Goal: Transaction & Acquisition: Purchase product/service

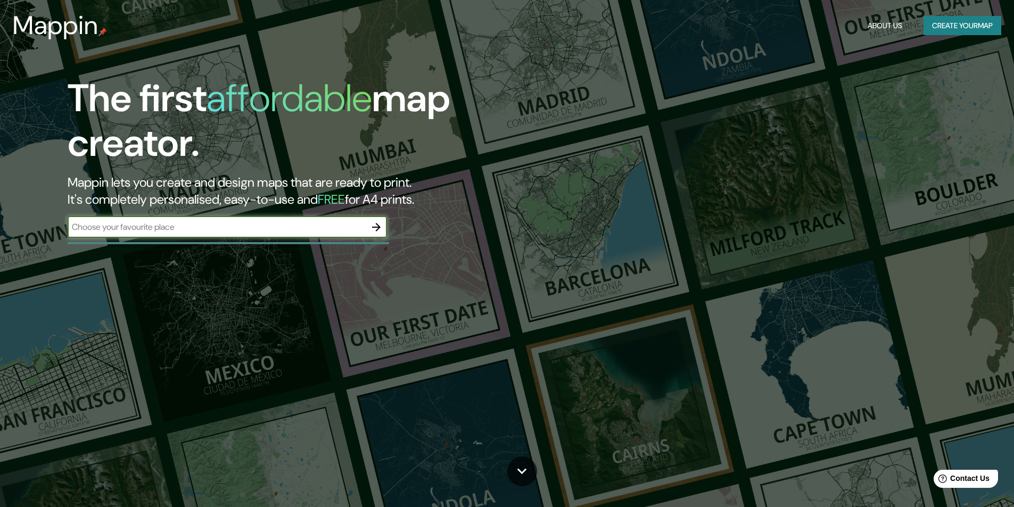
click at [120, 227] on input "text" at bounding box center [217, 227] width 298 height 12
paste input "-11.576789022461805, -77.26731746284146"
type input "-11.576789022461805, -77.26731746284146"
click at [377, 230] on icon "button" at bounding box center [376, 227] width 9 height 9
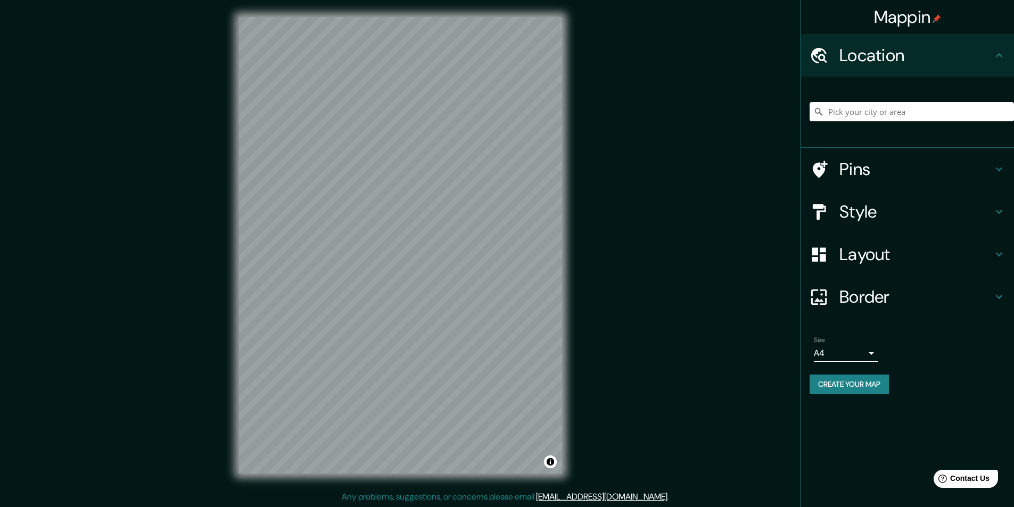
click at [843, 351] on body "Mappin Location Pins Style Layout Border Choose a border. Hint : you can make l…" at bounding box center [507, 253] width 1014 height 507
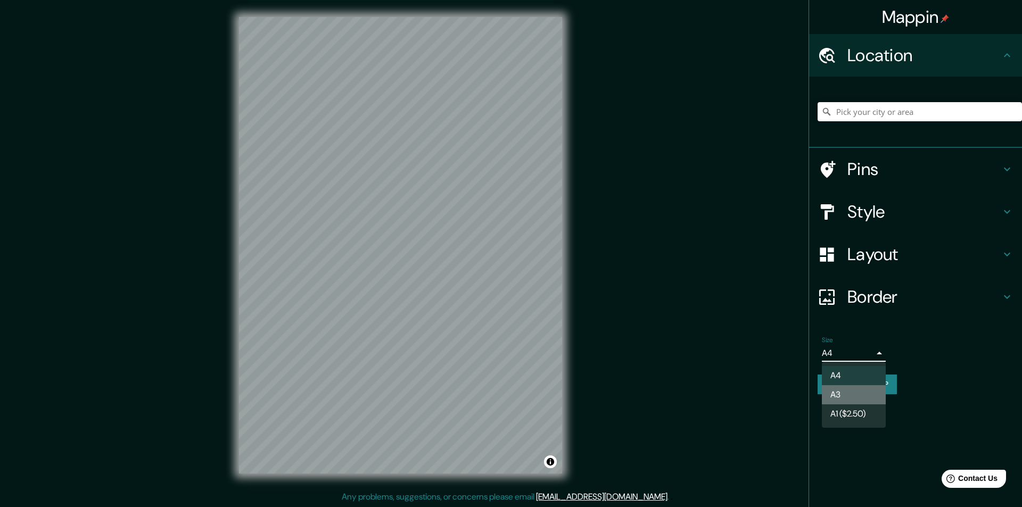
click at [856, 394] on li "A3" at bounding box center [853, 394] width 64 height 19
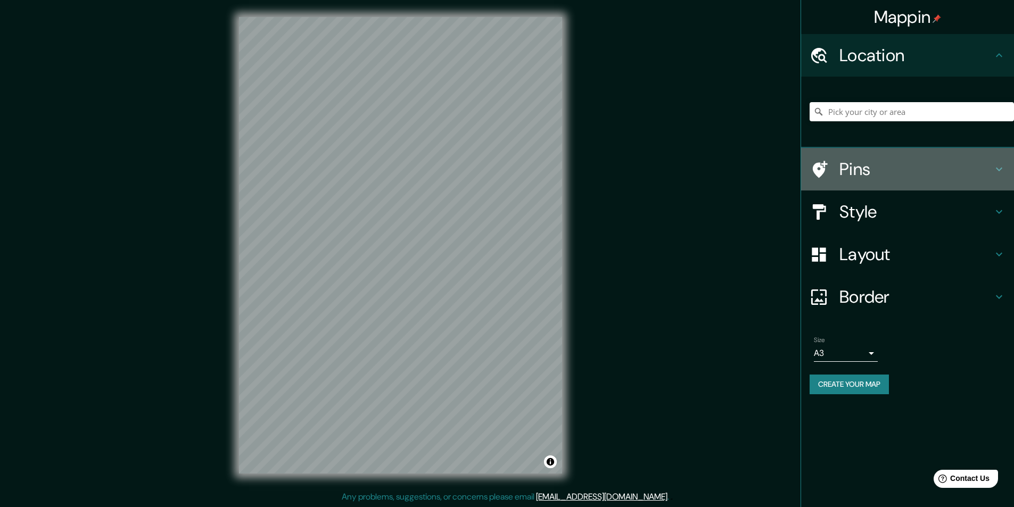
click at [935, 184] on div "Pins" at bounding box center [907, 169] width 213 height 43
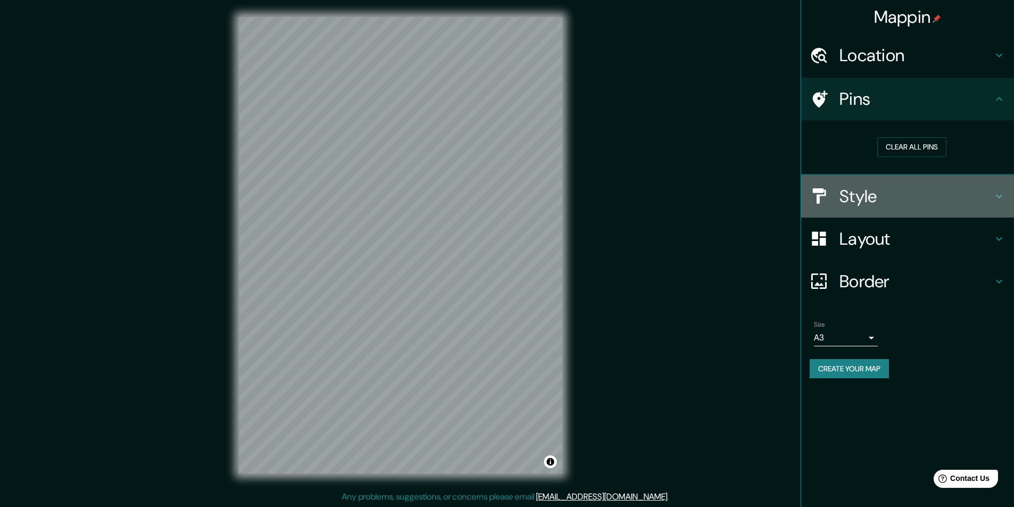
click at [955, 186] on h4 "Style" at bounding box center [915, 196] width 153 height 21
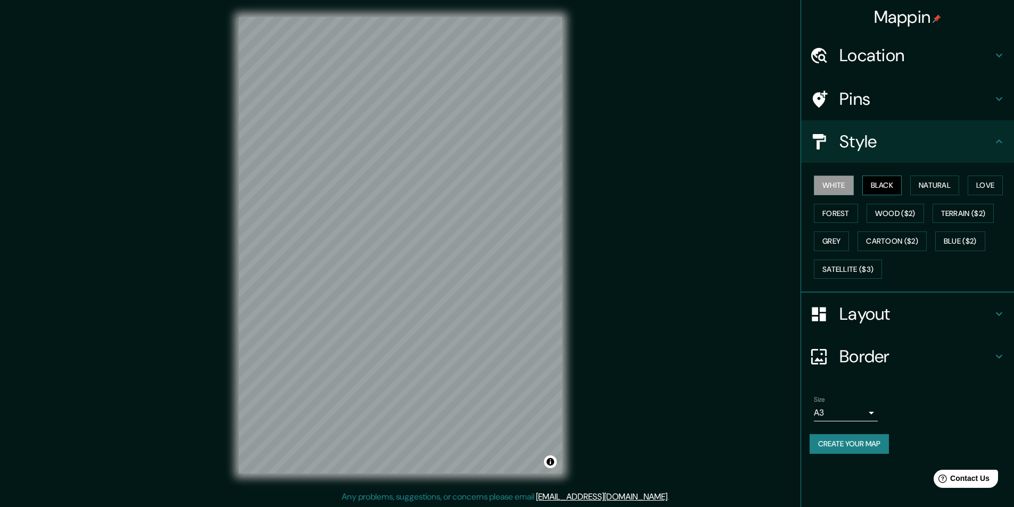
click at [900, 193] on button "Black" at bounding box center [882, 186] width 40 height 20
click at [945, 189] on button "Natural" at bounding box center [934, 186] width 49 height 20
click at [992, 187] on button "Love" at bounding box center [984, 186] width 35 height 20
click at [867, 212] on button "Wood ($2)" at bounding box center [894, 214] width 57 height 20
click at [841, 214] on button "Forest" at bounding box center [835, 214] width 44 height 20
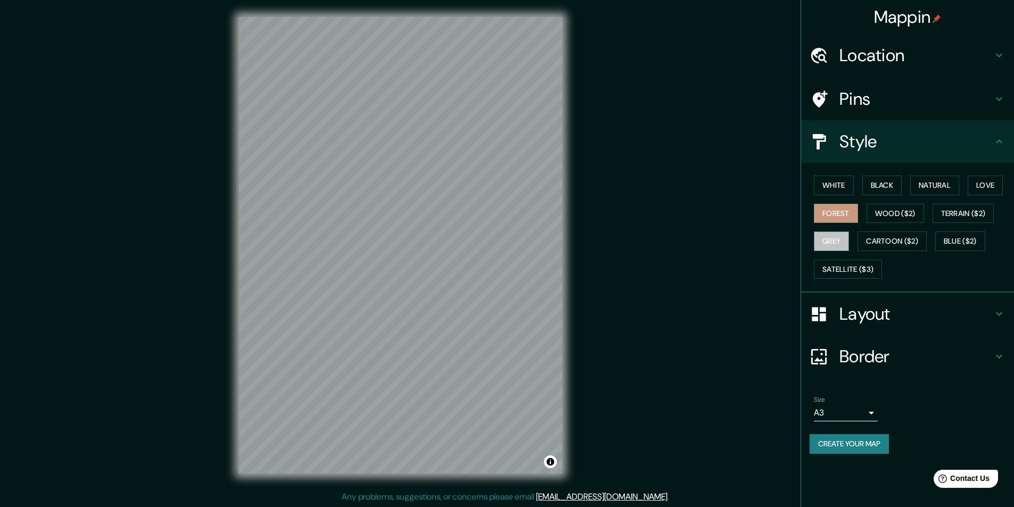
click at [832, 245] on button "Grey" at bounding box center [830, 241] width 35 height 20
click at [547, 468] on button "Toggle attribution" at bounding box center [550, 461] width 13 height 13
click at [892, 362] on h4 "Border" at bounding box center [915, 356] width 153 height 21
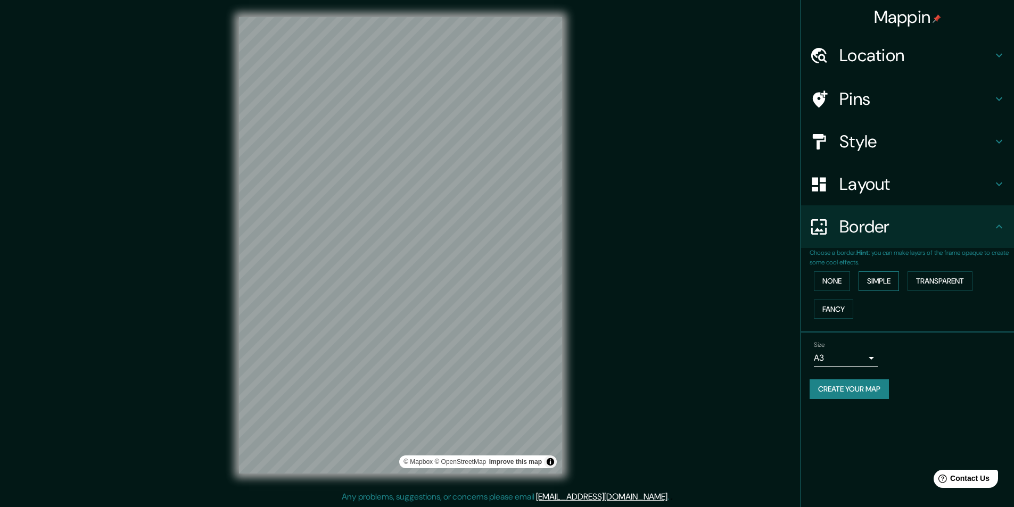
click at [881, 289] on button "Simple" at bounding box center [878, 281] width 40 height 20
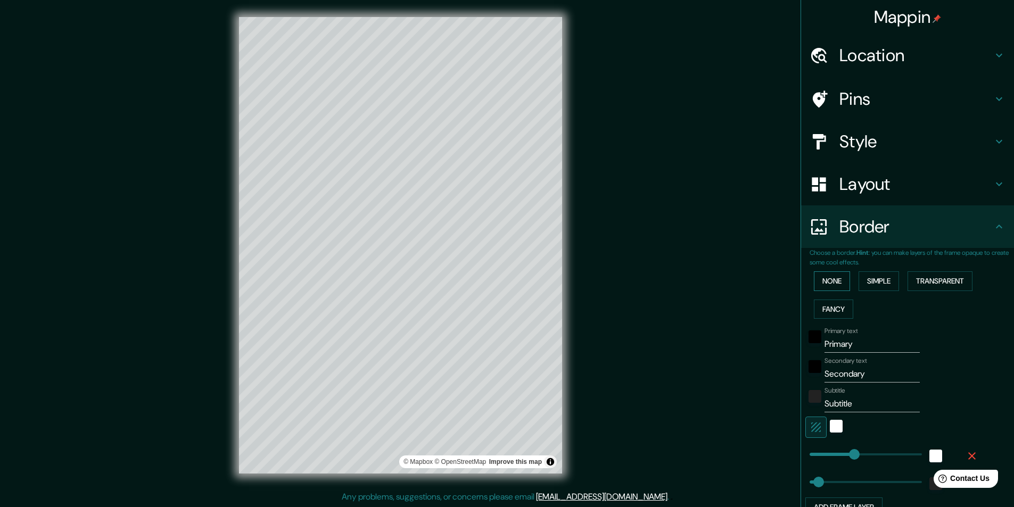
click at [823, 284] on button "None" at bounding box center [831, 281] width 36 height 20
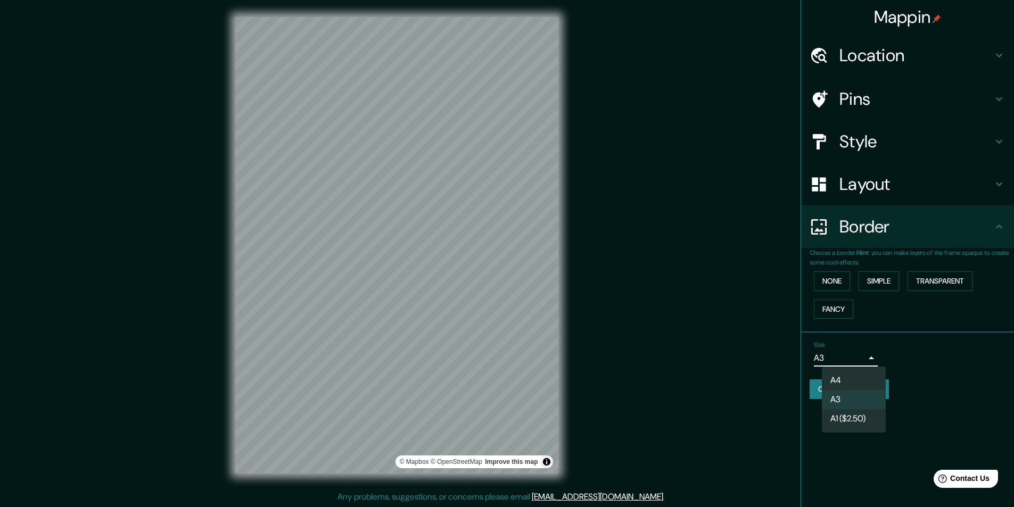
click at [845, 366] on body "Mappin Location Pins Style Layout Border Choose a border. Hint : you can make l…" at bounding box center [507, 253] width 1014 height 507
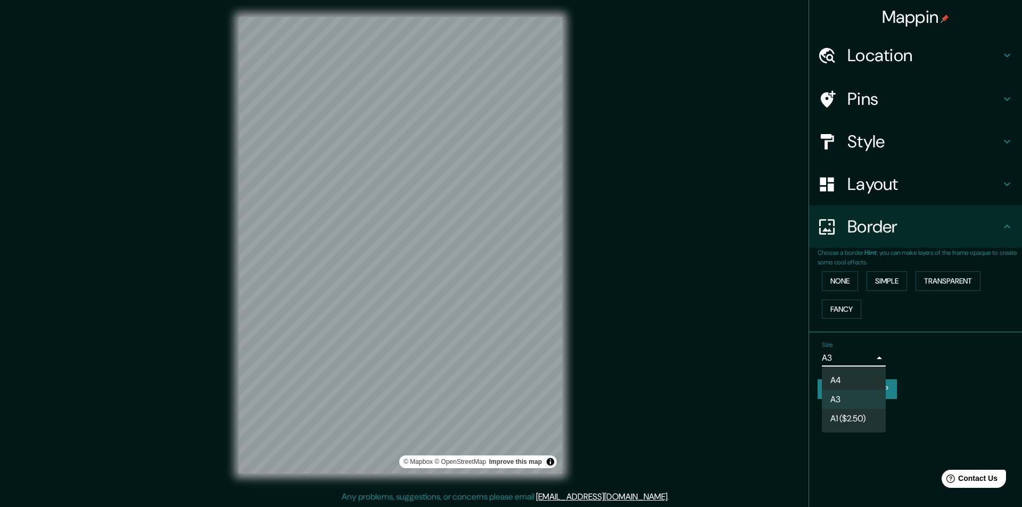
click at [865, 426] on li "A1 ($2.50)" at bounding box center [853, 418] width 64 height 19
click at [851, 362] on body "Mappin Location Pins Style Layout Border Choose a border. Hint : you can make l…" at bounding box center [511, 253] width 1022 height 507
click at [867, 405] on li "A3" at bounding box center [853, 399] width 64 height 19
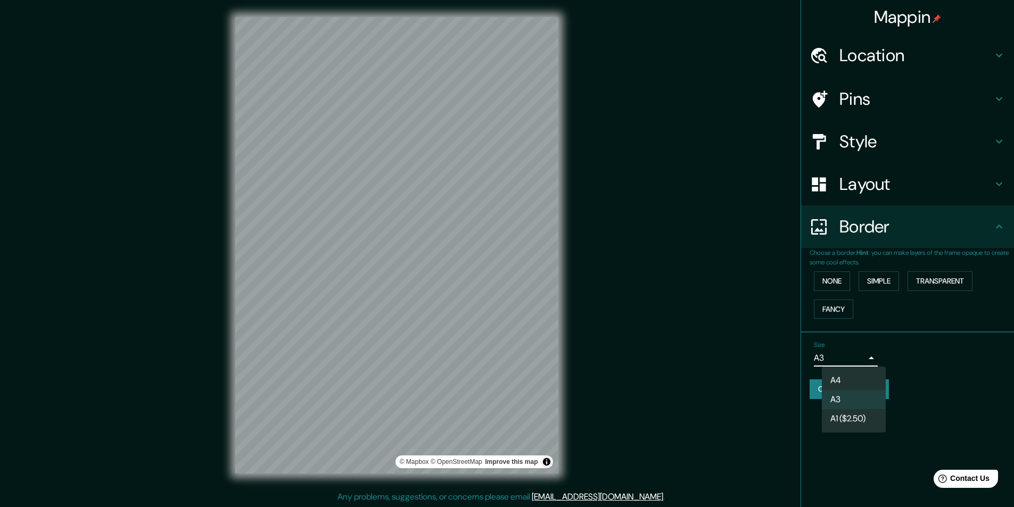
click at [854, 358] on body "Mappin Location Pins Style Layout Border Choose a border. Hint : you can make l…" at bounding box center [507, 253] width 1014 height 507
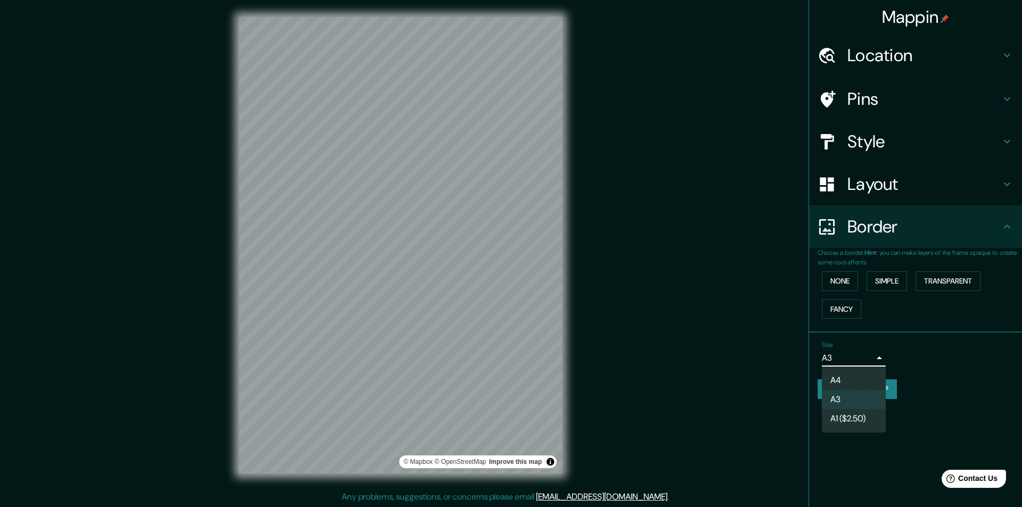
click at [838, 376] on li "A4" at bounding box center [853, 380] width 64 height 19
type input "single"
